Goal: Task Accomplishment & Management: Manage account settings

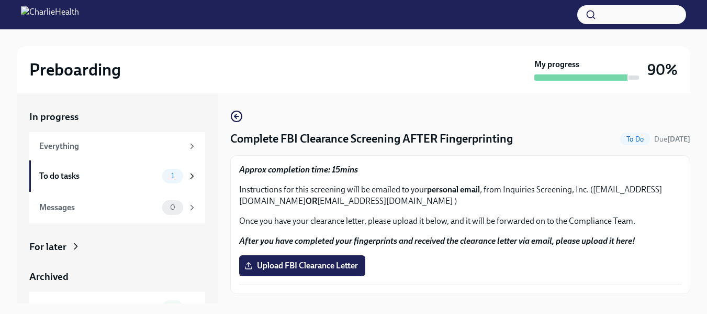
click at [403, 58] on div "Preboarding My progress 90%" at bounding box center [354, 69] width 674 height 47
click at [64, 174] on div "To do tasks" at bounding box center [98, 176] width 119 height 12
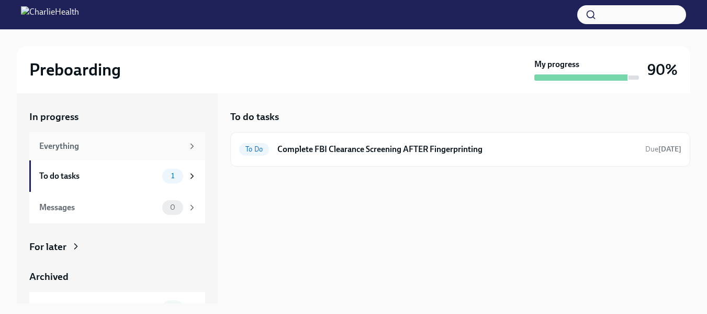
click at [69, 146] on div "Everything" at bounding box center [111, 146] width 144 height 12
click at [54, 152] on div "Everything" at bounding box center [117, 146] width 176 height 28
click at [192, 144] on div "Everything" at bounding box center [117, 146] width 176 height 28
click at [187, 145] on icon at bounding box center [191, 145] width 9 height 9
click at [65, 176] on div "To do tasks" at bounding box center [98, 176] width 119 height 12
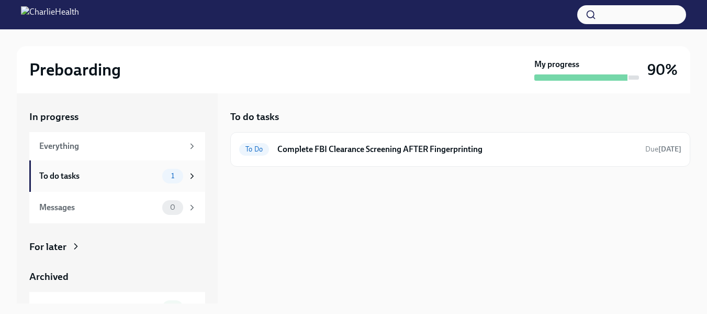
click at [187, 177] on icon at bounding box center [191, 175] width 9 height 9
click at [51, 179] on div "To do tasks" at bounding box center [98, 176] width 119 height 12
click at [187, 171] on icon at bounding box center [191, 175] width 9 height 9
click at [187, 173] on icon at bounding box center [191, 175] width 9 height 9
click at [54, 177] on div "To do tasks" at bounding box center [98, 176] width 119 height 12
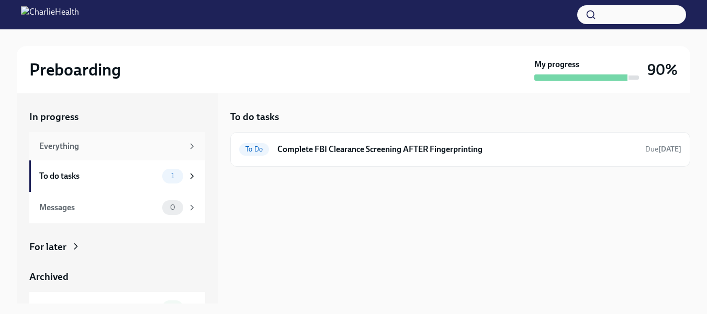
click at [46, 150] on div "Everything" at bounding box center [111, 146] width 144 height 12
click at [62, 173] on div "To do tasks" at bounding box center [98, 176] width 119 height 12
click at [187, 175] on icon at bounding box center [191, 175] width 9 height 9
click at [566, 71] on div "My progress" at bounding box center [587, 70] width 105 height 22
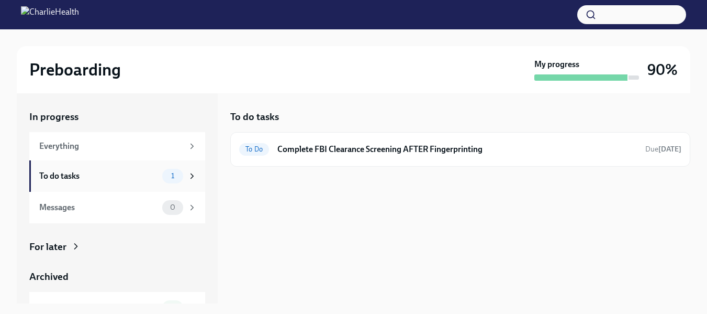
click at [173, 179] on div "1" at bounding box center [172, 176] width 21 height 15
click at [63, 247] on div "For later" at bounding box center [47, 247] width 37 height 14
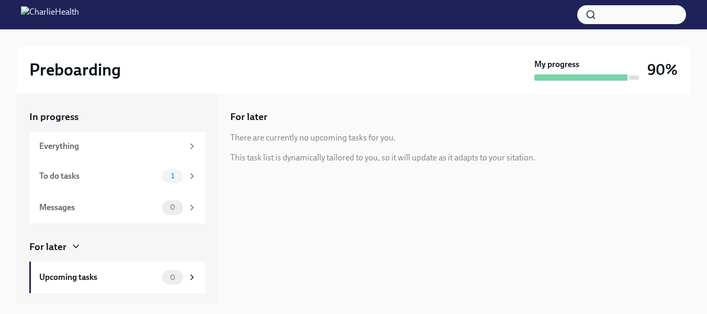
click at [63, 247] on div "For later" at bounding box center [47, 247] width 37 height 14
click at [66, 172] on div "To do tasks" at bounding box center [98, 176] width 119 height 12
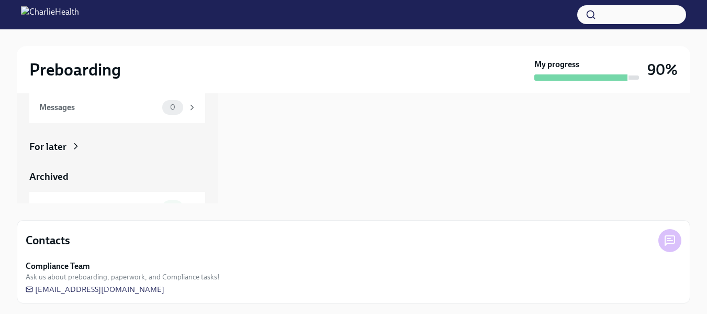
scroll to position [102, 0]
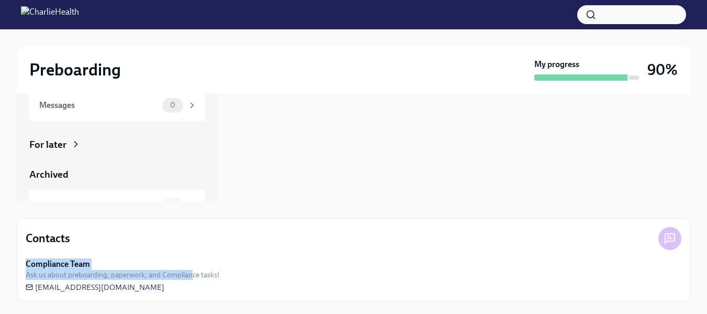
drag, startPoint x: 190, startPoint y: 284, endPoint x: 18, endPoint y: 266, distance: 172.2
click at [18, 266] on div "Contacts Compliance Team Ask us about preboarding, paperwork, and Compliance ta…" at bounding box center [354, 259] width 674 height 83
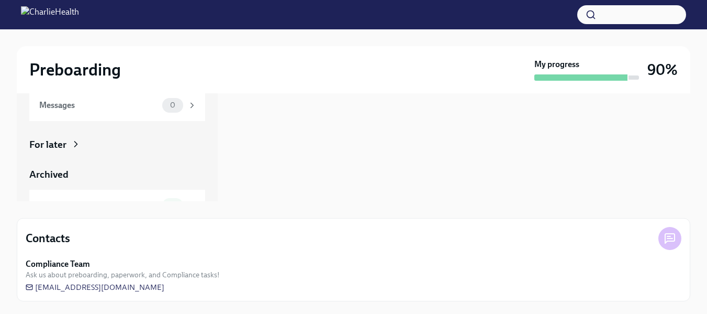
click at [354, 107] on div "To do tasks To Do Complete FBI Clearance Screening AFTER Fingerprinting Due in …" at bounding box center [460, 96] width 460 height 210
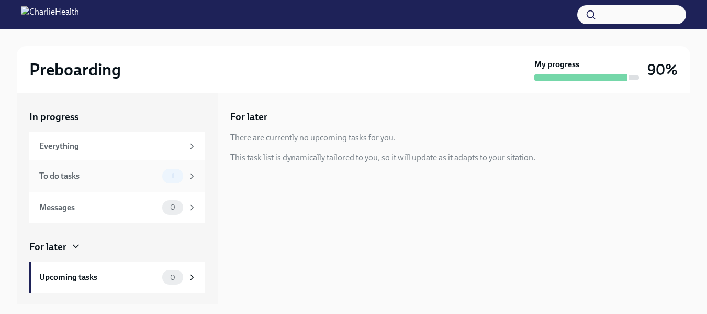
click at [41, 175] on div "To do tasks" at bounding box center [98, 176] width 119 height 12
